Goal: Transaction & Acquisition: Purchase product/service

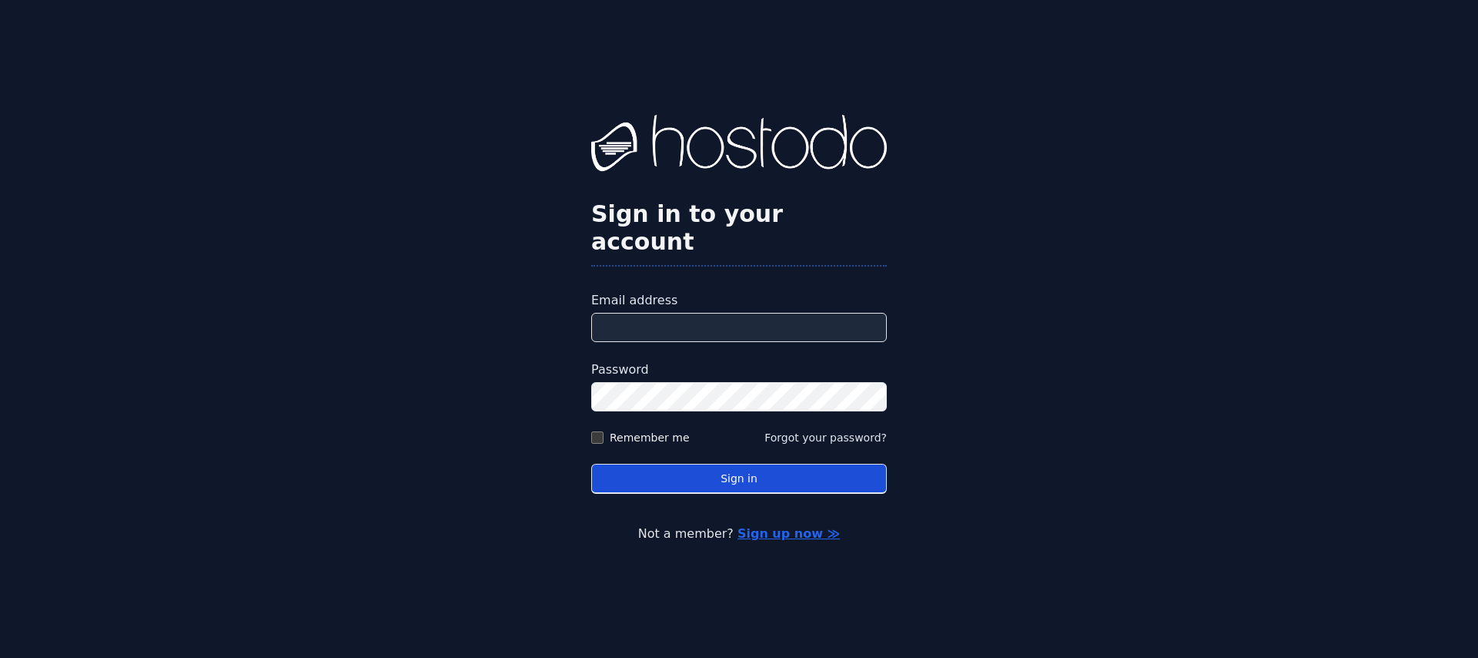
type input "**********"
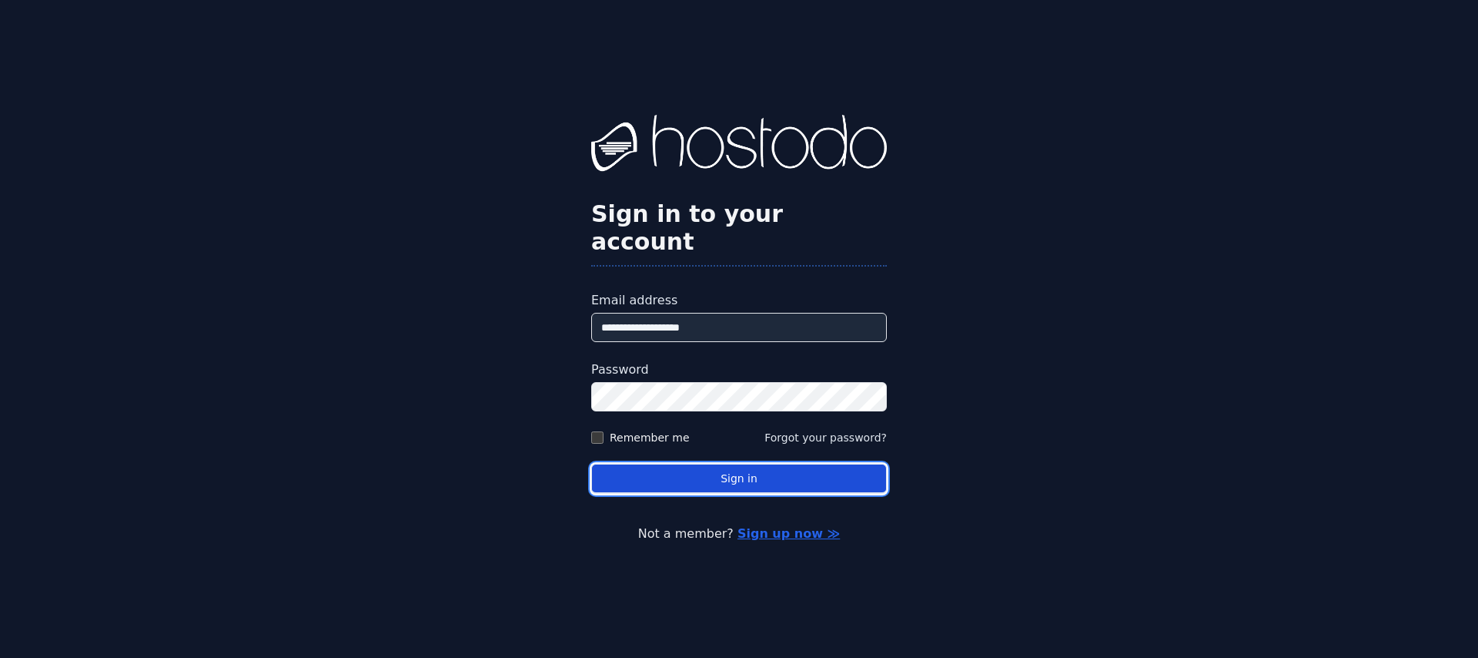
click at [697, 464] on button "Sign in" at bounding box center [739, 479] width 296 height 30
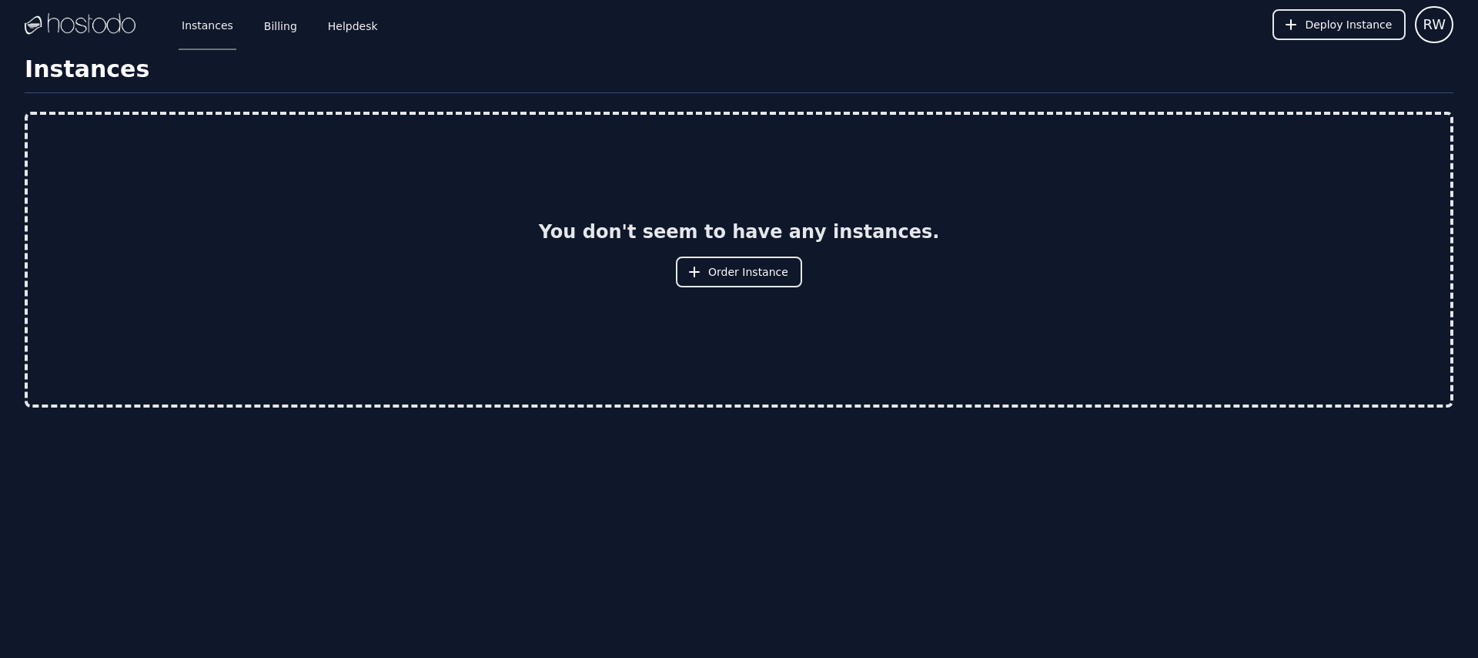
click at [961, 144] on div "Instances Billing Helpdesk Deploy Instance RW Instances SSH Keys Billing Helpde…" at bounding box center [739, 329] width 1478 height 658
click at [270, 24] on link "Billing" at bounding box center [280, 24] width 39 height 51
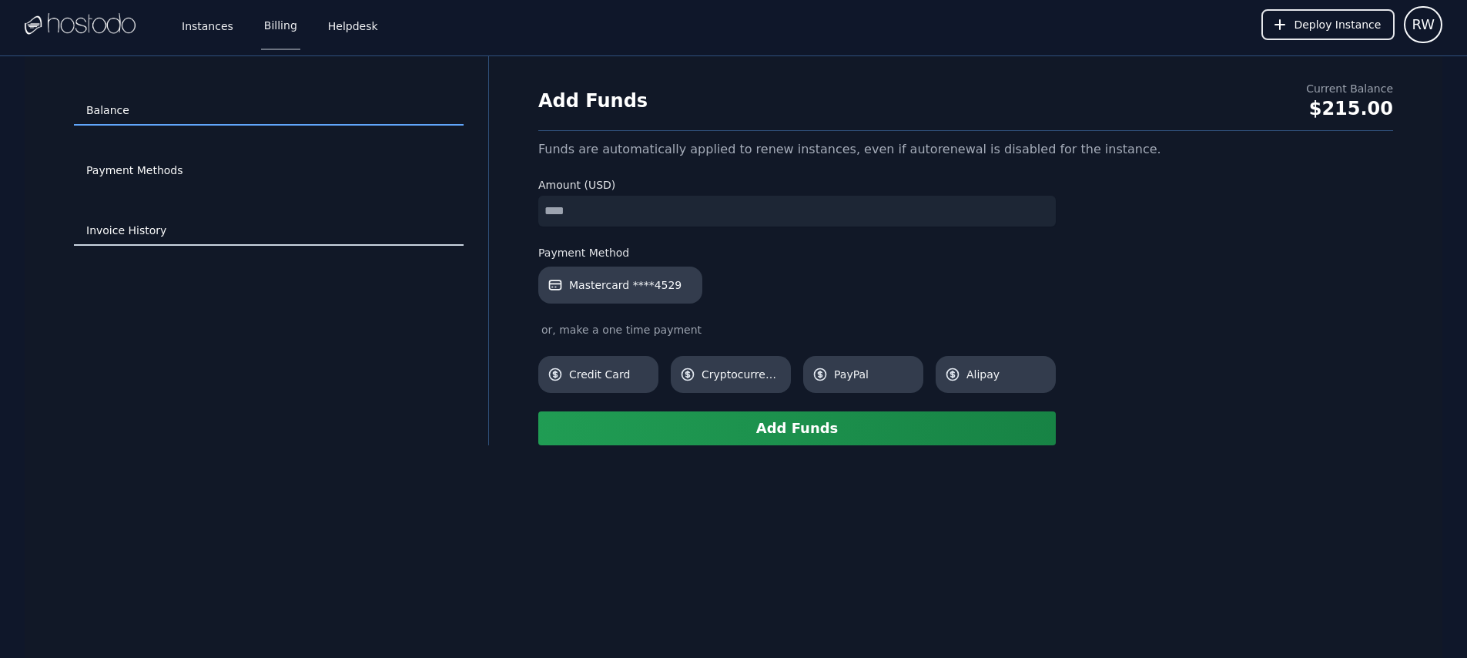
click at [203, 228] on link "Invoice History" at bounding box center [269, 230] width 390 height 29
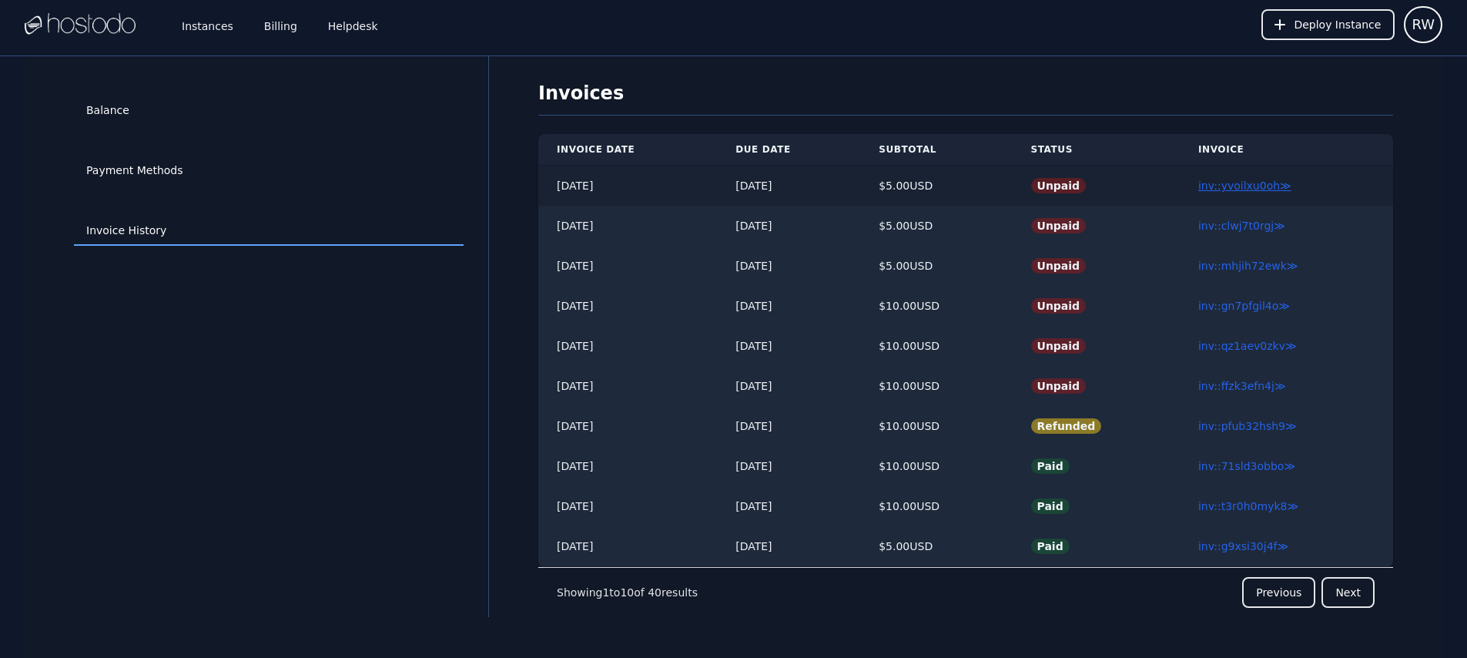
click at [1232, 185] on link "inv::yvoilxu0oh ≫" at bounding box center [1244, 185] width 93 height 12
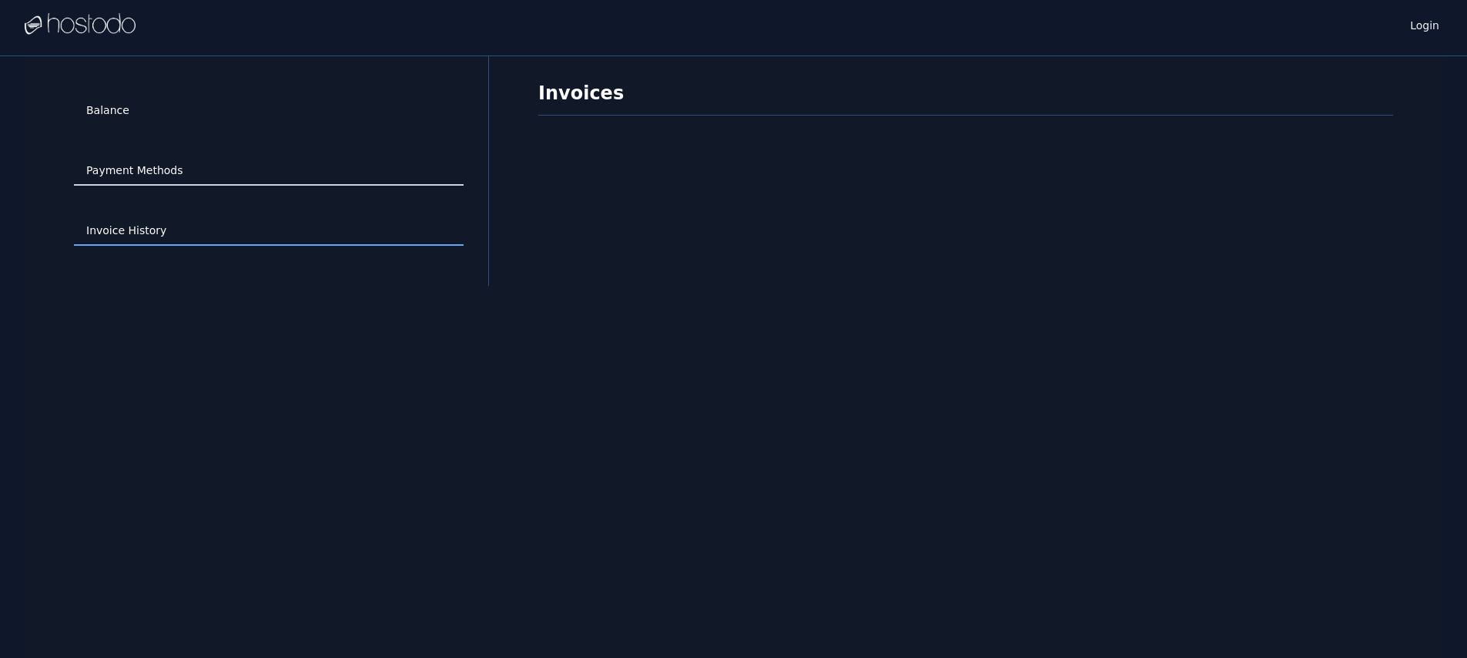
click at [143, 167] on link "Payment Methods" at bounding box center [269, 170] width 390 height 29
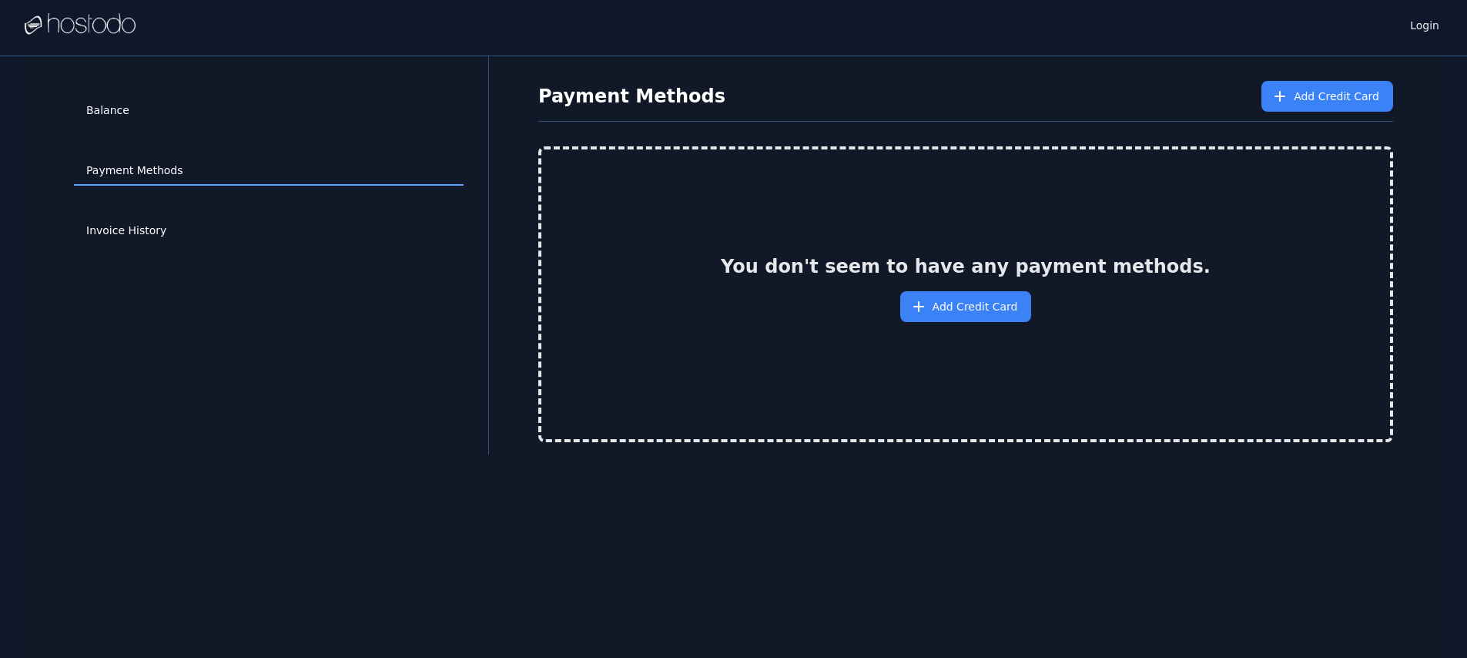
click at [150, 119] on link "Balance" at bounding box center [269, 110] width 390 height 29
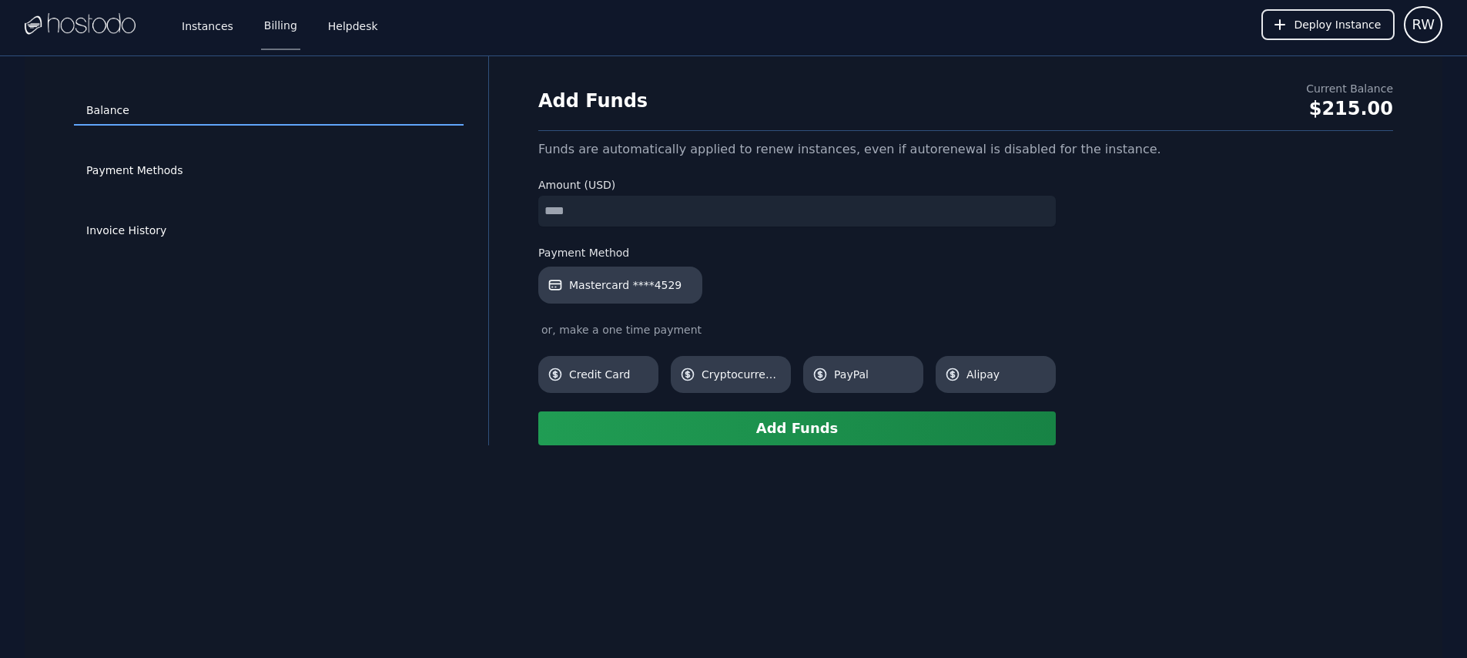
click at [621, 207] on input "number" at bounding box center [796, 211] width 517 height 31
type input "*"
click at [705, 426] on button "Add Funds" at bounding box center [796, 428] width 517 height 34
